Goal: Feedback & Contribution: Leave review/rating

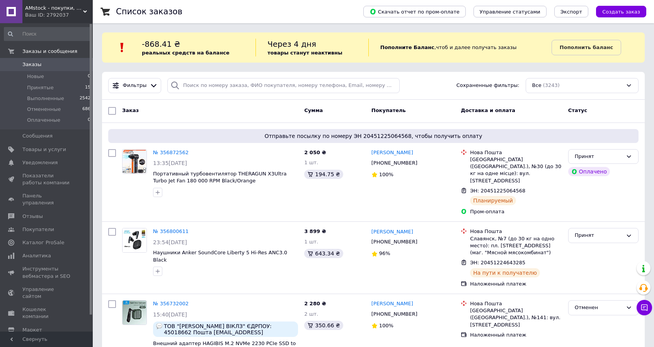
click at [53, 85] on li "Принятые 15" at bounding box center [47, 87] width 95 height 11
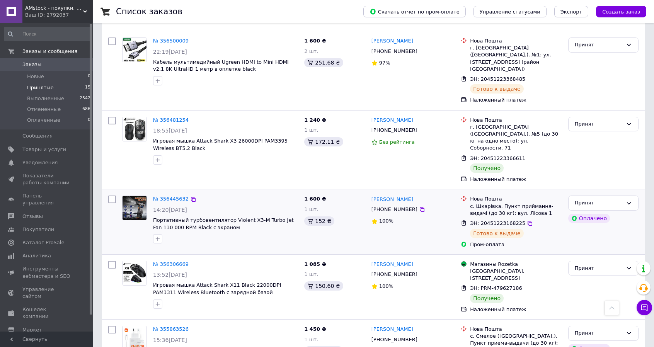
scroll to position [828, 0]
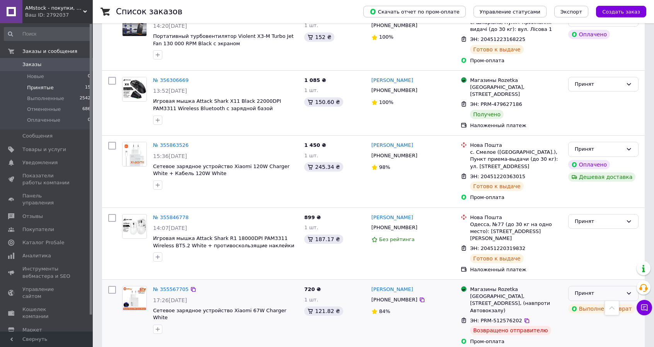
click at [626, 290] on icon at bounding box center [629, 293] width 6 height 6
click at [612, 316] on li "Отменен" at bounding box center [603, 323] width 70 height 14
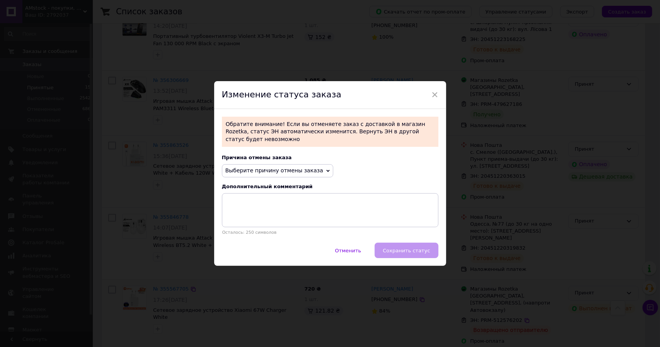
click at [299, 167] on span "Выберите причину отмены заказа" at bounding box center [274, 170] width 98 height 6
click at [434, 97] on span "×" at bounding box center [434, 94] width 7 height 13
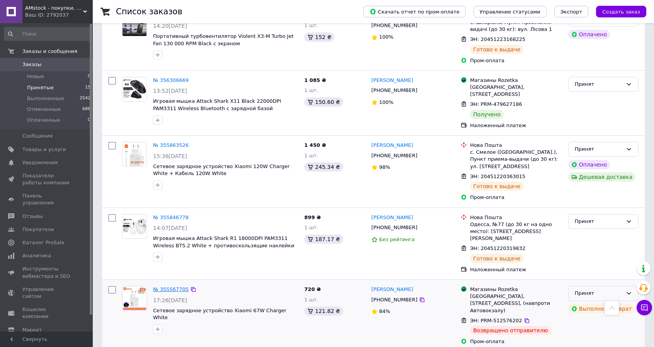
click at [176, 286] on link "№ 355567705" at bounding box center [171, 289] width 36 height 6
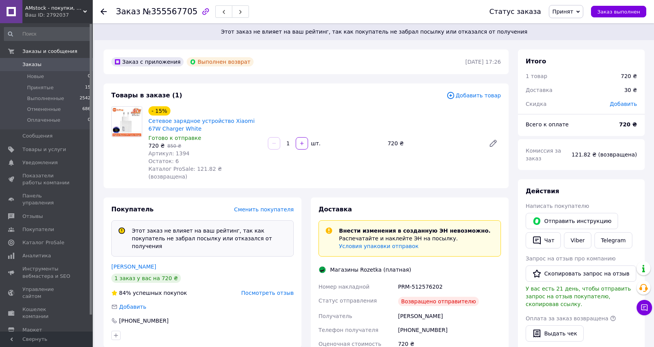
click at [571, 13] on span "Принят" at bounding box center [562, 12] width 21 height 6
click at [575, 39] on li "Отменен" at bounding box center [569, 39] width 41 height 12
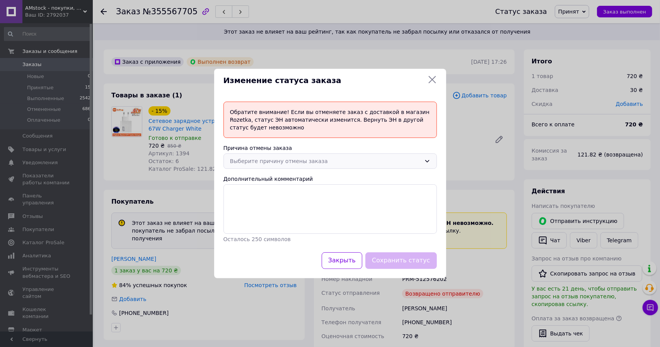
click at [345, 158] on div "Выберите причину отмены заказа" at bounding box center [325, 161] width 191 height 9
click at [303, 207] on li "Оплата не поступила" at bounding box center [330, 207] width 213 height 15
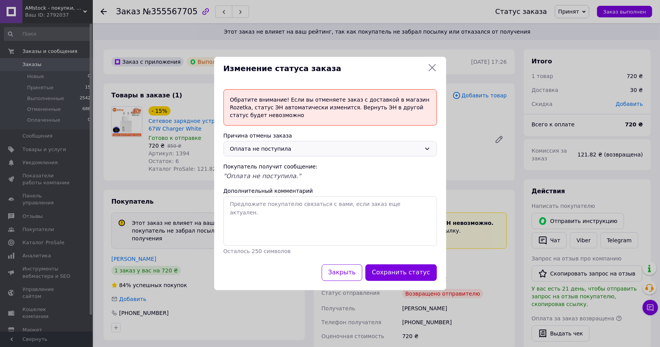
click at [403, 272] on button "Сохранить статус" at bounding box center [400, 272] width 71 height 17
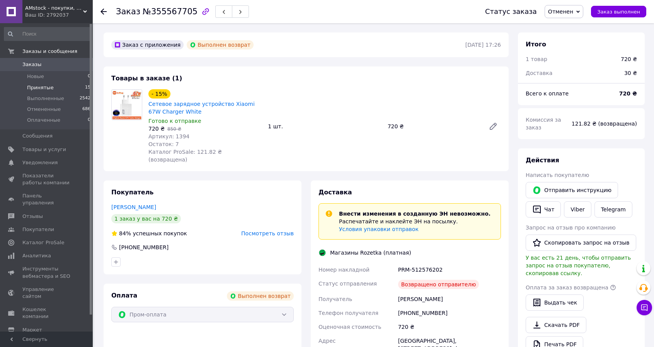
drag, startPoint x: 56, startPoint y: 86, endPoint x: 62, endPoint y: 86, distance: 6.2
click at [56, 86] on li "Принятые 15" at bounding box center [47, 87] width 95 height 11
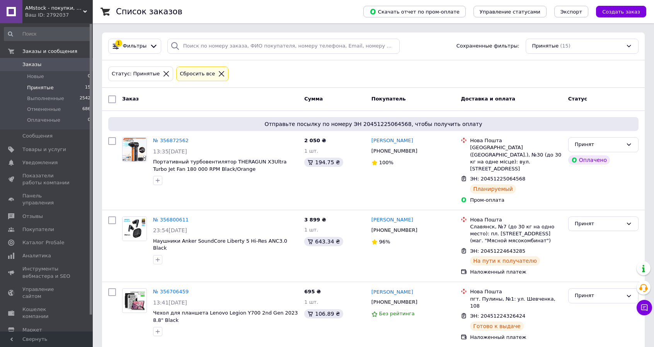
click at [54, 86] on li "Принятые 15" at bounding box center [47, 87] width 95 height 11
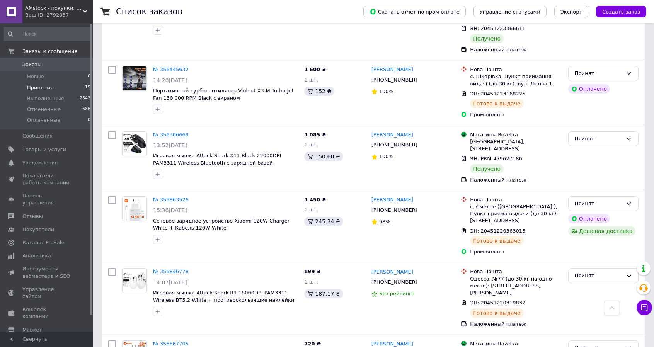
scroll to position [763, 0]
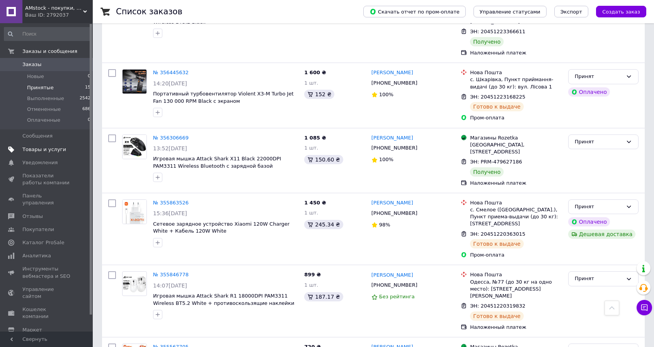
click at [54, 153] on link "Товары и услуги" at bounding box center [47, 149] width 95 height 13
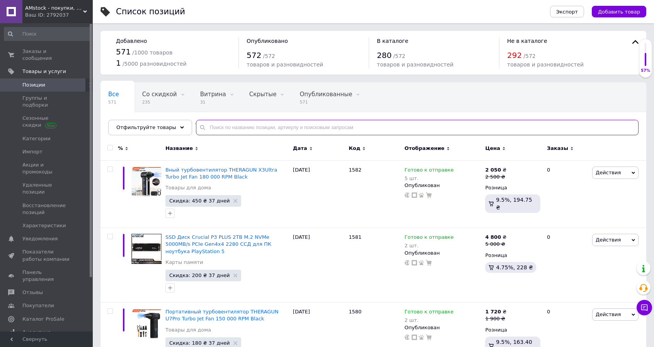
click at [253, 126] on input "text" at bounding box center [417, 127] width 442 height 15
type input "be5000"
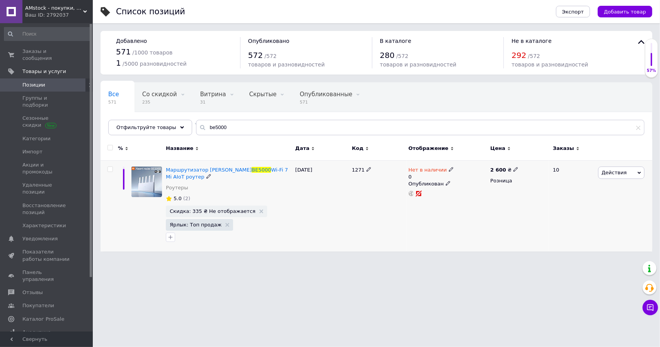
click at [443, 169] on div "Нет в наличии" at bounding box center [430, 170] width 45 height 7
click at [472, 197] on li "Готово к отправке" at bounding box center [492, 201] width 73 height 11
drag, startPoint x: 466, startPoint y: 193, endPoint x: 461, endPoint y: 193, distance: 5.8
click at [461, 193] on input "0" at bounding box center [485, 192] width 59 height 15
type input "1"
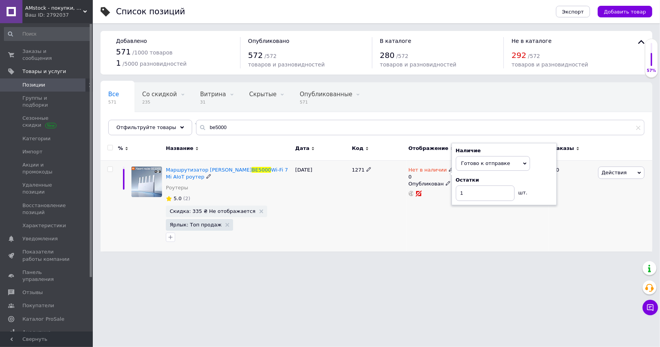
click at [350, 216] on div "1271" at bounding box center [378, 205] width 56 height 91
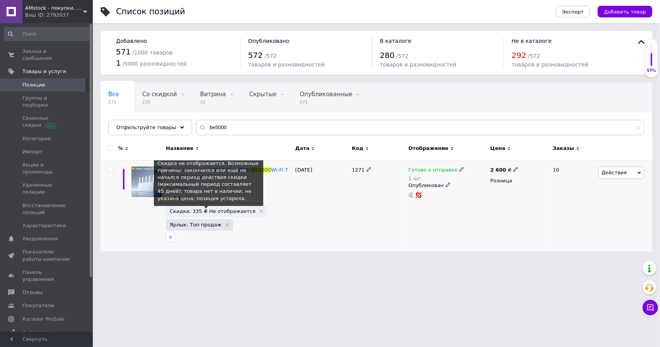
click at [220, 209] on span "Скидка: 335 ₴ Не отображается" at bounding box center [213, 211] width 86 height 5
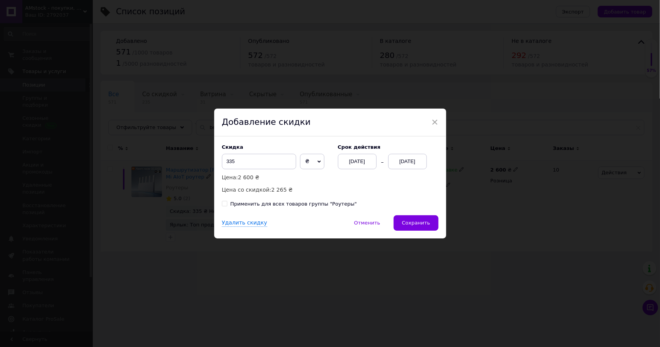
click at [404, 164] on div "12.08.2025" at bounding box center [407, 161] width 39 height 15
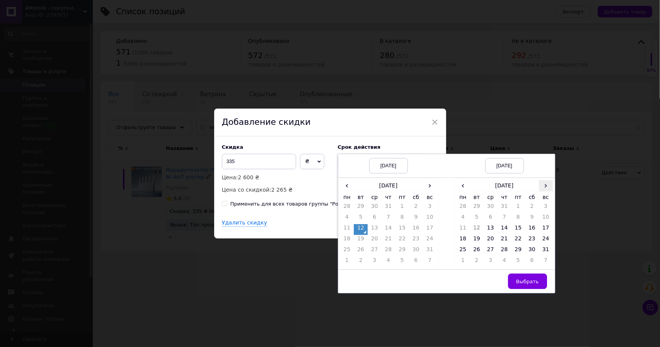
click at [542, 185] on span "›" at bounding box center [546, 185] width 14 height 11
click at [506, 242] on td "18" at bounding box center [504, 240] width 14 height 11
click at [533, 280] on span "Выбрать" at bounding box center [527, 282] width 23 height 6
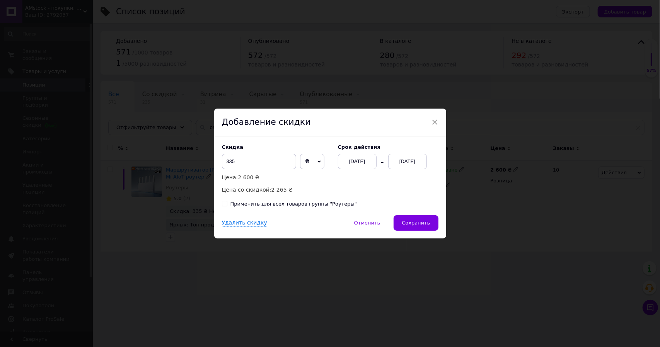
click at [429, 225] on button "Сохранить" at bounding box center [415, 222] width 44 height 15
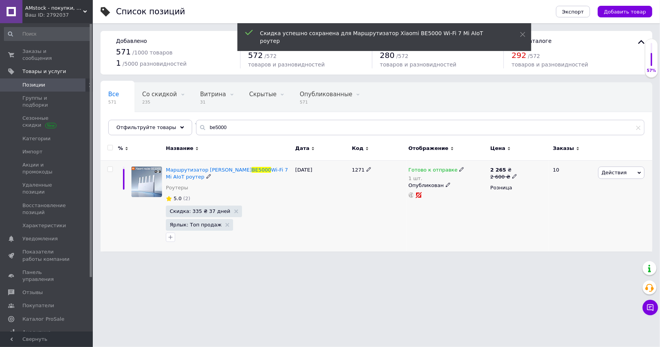
click at [624, 172] on span "Действия" at bounding box center [621, 173] width 46 height 12
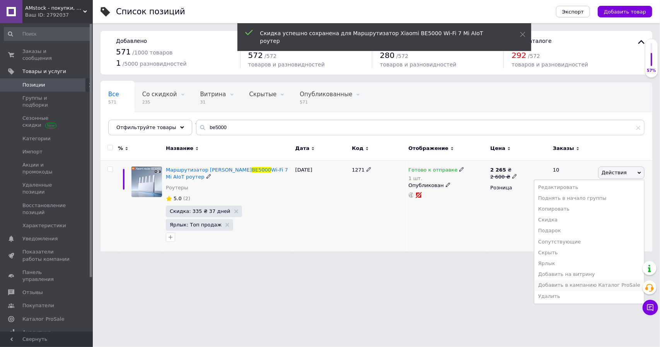
click at [615, 284] on li "Добавить в кампанию Каталог ProSale" at bounding box center [589, 285] width 110 height 11
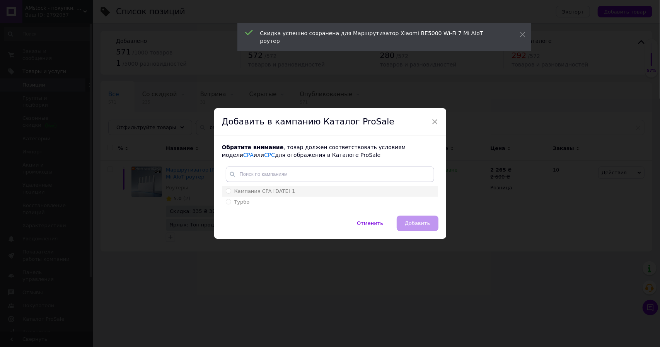
click at [329, 188] on div "Кампания CPA 29.08.2022 1" at bounding box center [330, 191] width 208 height 7
radio input "true"
click at [407, 218] on button "Добавить" at bounding box center [416, 223] width 41 height 15
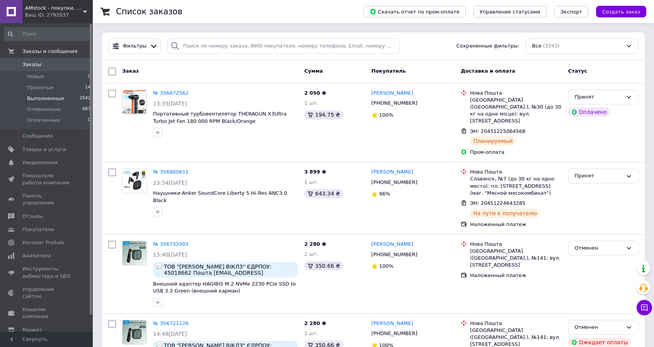
click at [58, 97] on span "Выполненные" at bounding box center [45, 98] width 37 height 7
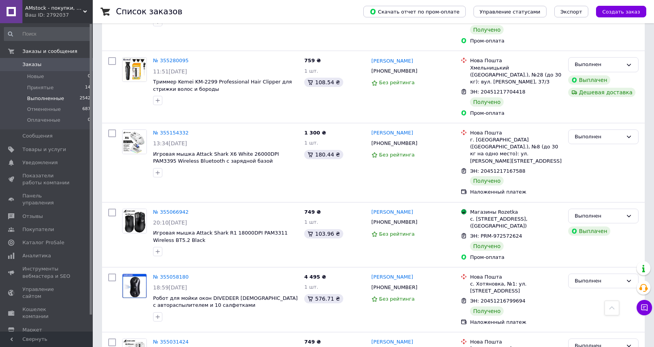
scroll to position [1353, 0]
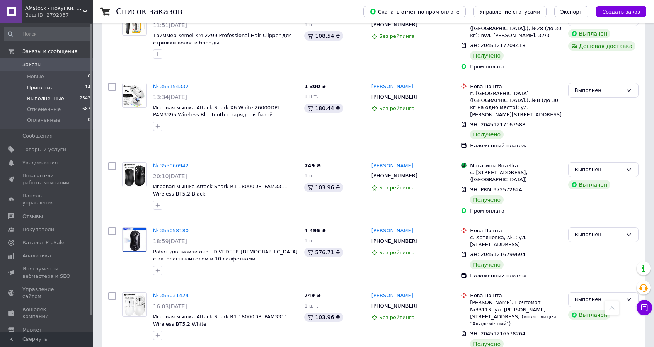
click at [43, 86] on span "Принятые" at bounding box center [40, 87] width 27 height 7
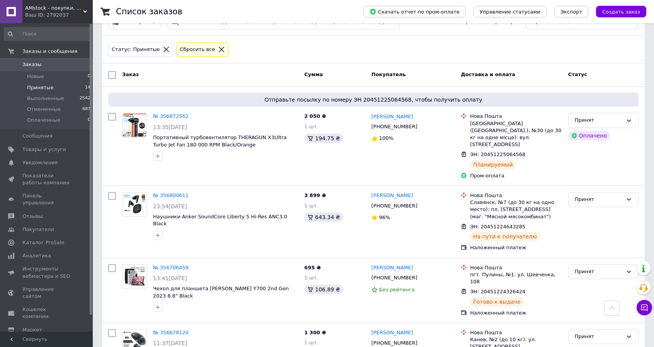
scroll to position [54, 0]
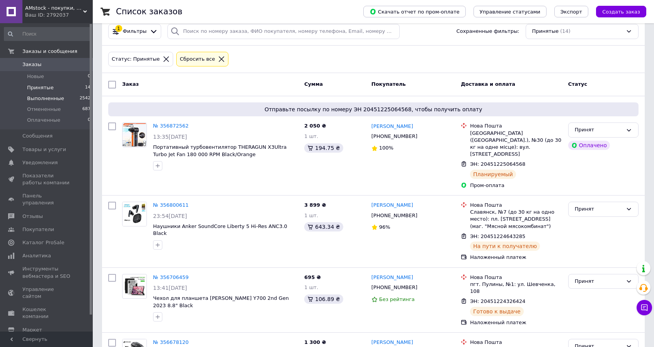
click at [48, 98] on span "Выполненные" at bounding box center [45, 98] width 37 height 7
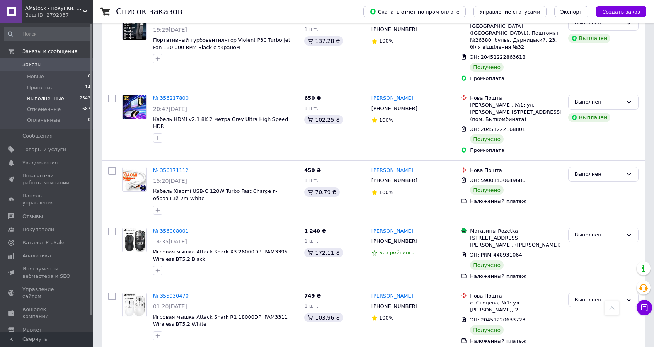
scroll to position [322, 0]
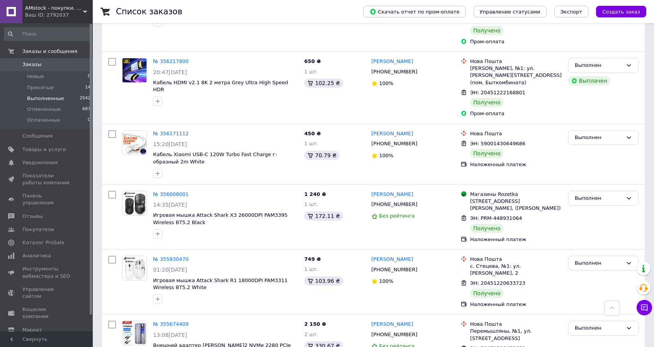
click at [58, 68] on span "Заказы" at bounding box center [46, 64] width 49 height 7
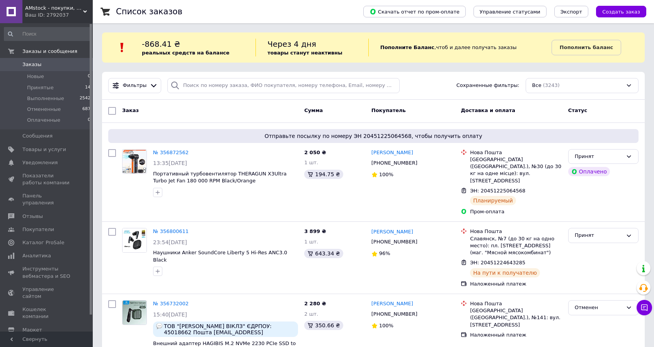
click at [413, 82] on div "Фильтры Сохраненные фильтры: Все (3243)" at bounding box center [373, 85] width 536 height 15
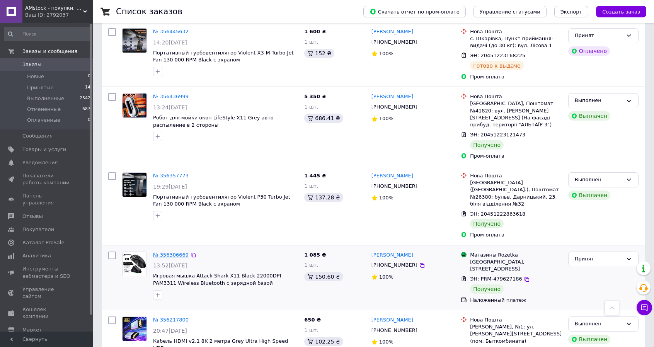
click at [168, 252] on link "№ 356306669" at bounding box center [171, 255] width 36 height 6
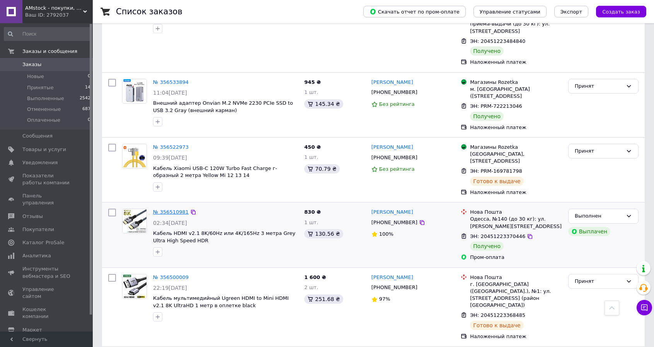
click at [177, 209] on link "№ 356510981" at bounding box center [171, 212] width 36 height 6
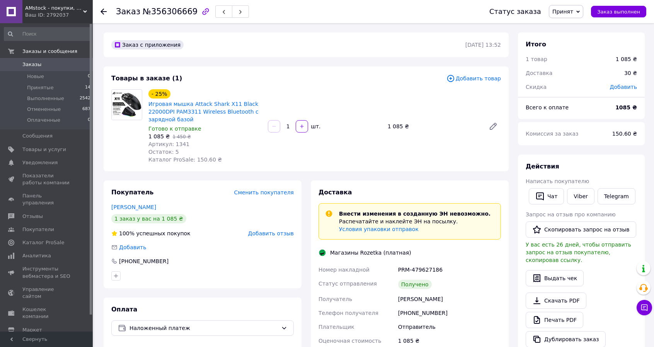
click at [581, 14] on span "Принят" at bounding box center [566, 11] width 34 height 13
click at [577, 24] on li "Выполнен" at bounding box center [569, 27] width 41 height 12
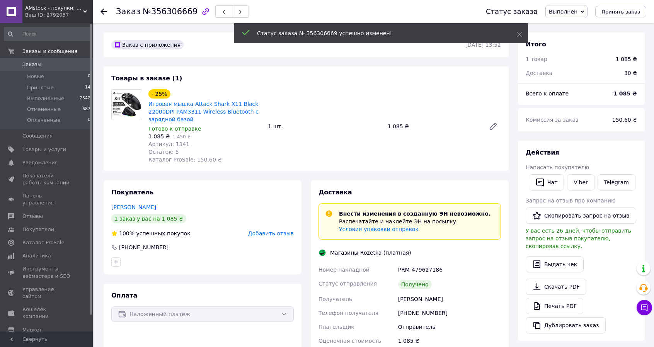
click at [265, 236] on span "Добавить отзыв" at bounding box center [271, 233] width 46 height 6
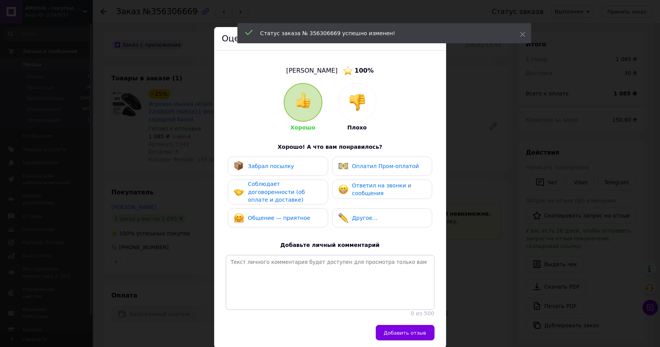
drag, startPoint x: 259, startPoint y: 177, endPoint x: 261, endPoint y: 188, distance: 11.4
click at [259, 176] on div "Забрал посылку Оплатил Пром-оплатой Соблюдает договоренности (об оплате и доста…" at bounding box center [330, 194] width 209 height 75
click at [262, 190] on span "Соблюдает договоренности (об оплате и доставке)" at bounding box center [276, 192] width 57 height 22
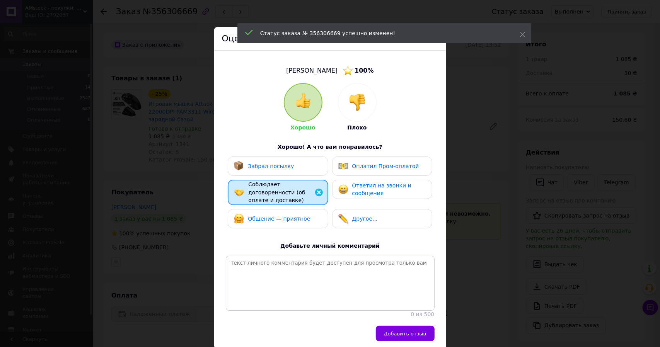
click at [269, 216] on span "Общение — приятное" at bounding box center [279, 219] width 62 height 6
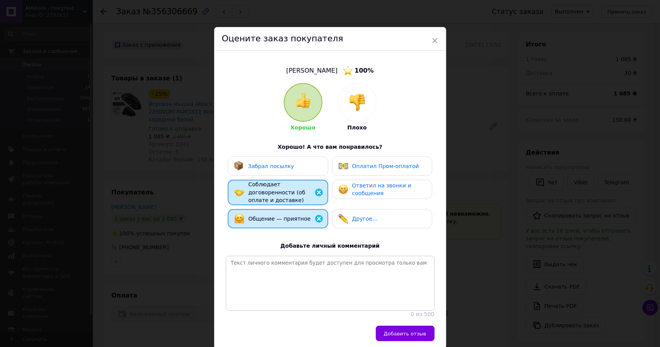
click at [271, 171] on div "Забрал посылку" at bounding box center [264, 166] width 60 height 10
click at [379, 194] on div "Ответил на звонки и сообщения" at bounding box center [388, 190] width 73 height 16
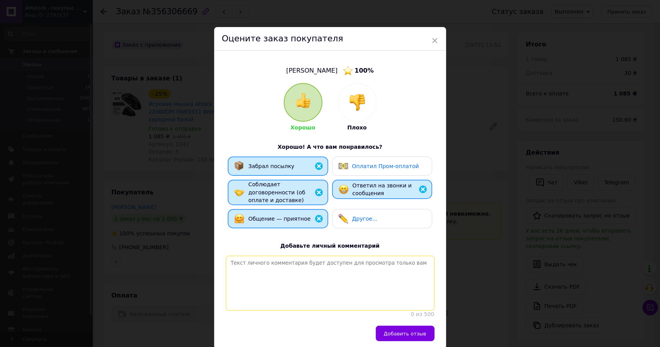
drag, startPoint x: 321, startPoint y: 288, endPoint x: 333, endPoint y: 291, distance: 12.7
click at [320, 288] on textarea at bounding box center [330, 283] width 209 height 55
paste textarea "Чудовий покупець. Наші рекомендації!"
type textarea "Чудовий покупець. Наші рекомендації!"
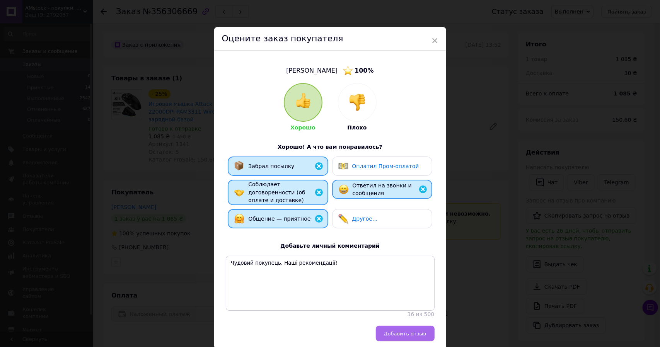
click at [416, 330] on button "Добавить отзыв" at bounding box center [405, 333] width 59 height 15
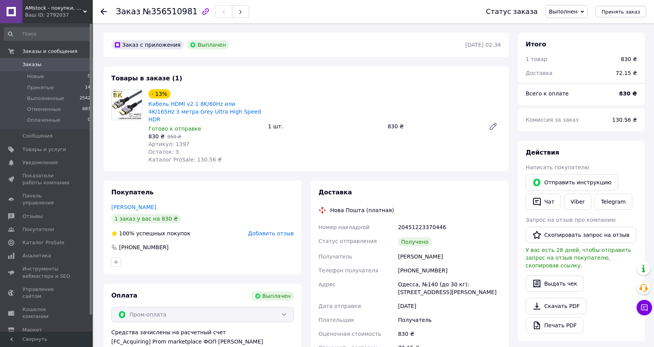
click at [262, 230] on span "Добавить отзыв" at bounding box center [271, 233] width 46 height 6
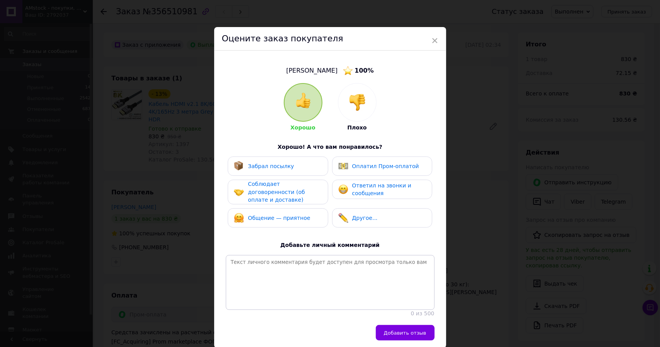
click at [266, 170] on div "Забрал посылку" at bounding box center [264, 166] width 60 height 10
click at [268, 194] on span "Соблюдает договоренности (об оплате и доставке)" at bounding box center [276, 192] width 57 height 22
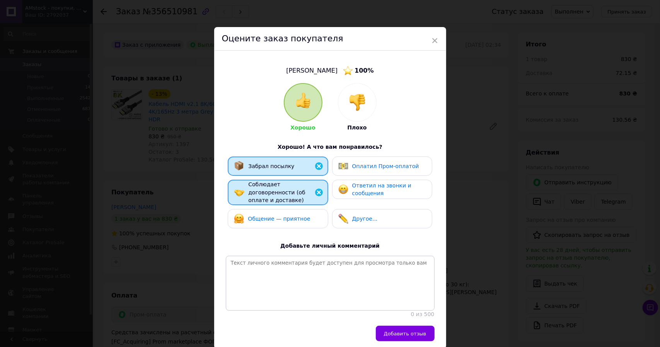
click at [274, 216] on span "Общение — приятное" at bounding box center [279, 219] width 62 height 6
click at [366, 171] on div "Оплатил Пром-оплатой" at bounding box center [378, 166] width 81 height 10
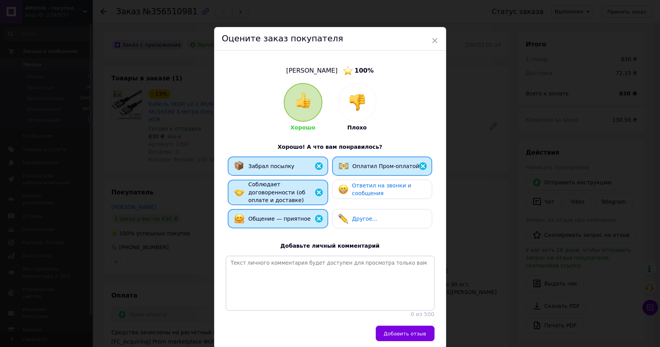
click at [363, 195] on span "Ответил на звонки и сообщения" at bounding box center [381, 189] width 59 height 14
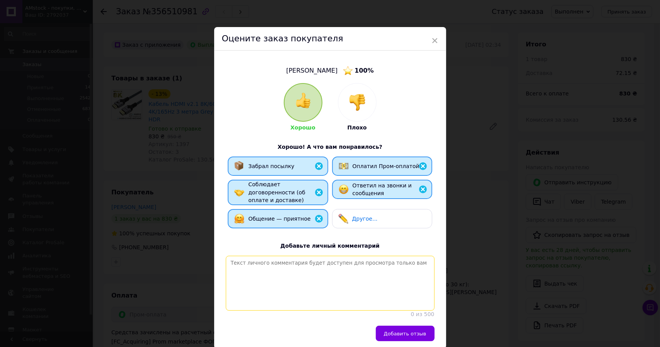
click at [379, 282] on textarea at bounding box center [330, 283] width 209 height 55
paste textarea "Чудовий покупець. Наші рекомендації!"
type textarea "Чудовий покупець. Наші рекомендації!"
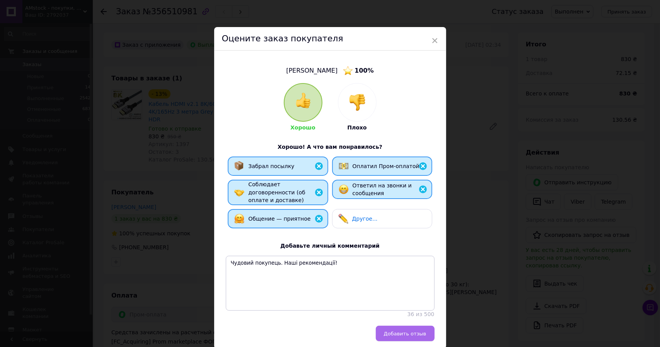
click at [413, 335] on span "Добавить отзыв" at bounding box center [405, 334] width 43 height 6
